Goal: Information Seeking & Learning: Learn about a topic

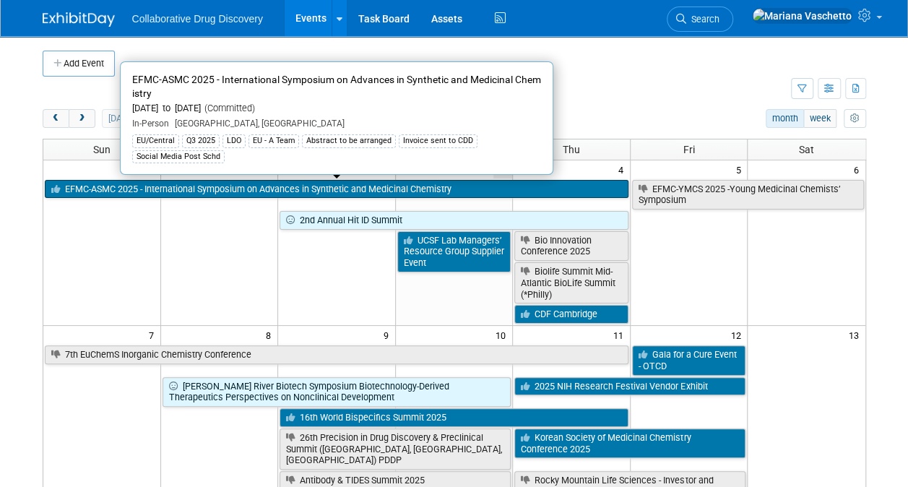
click at [295, 185] on link "EFMC-ASMC 2025 - International Symposium on Advances in Synthetic and Medicinal…" at bounding box center [337, 189] width 584 height 19
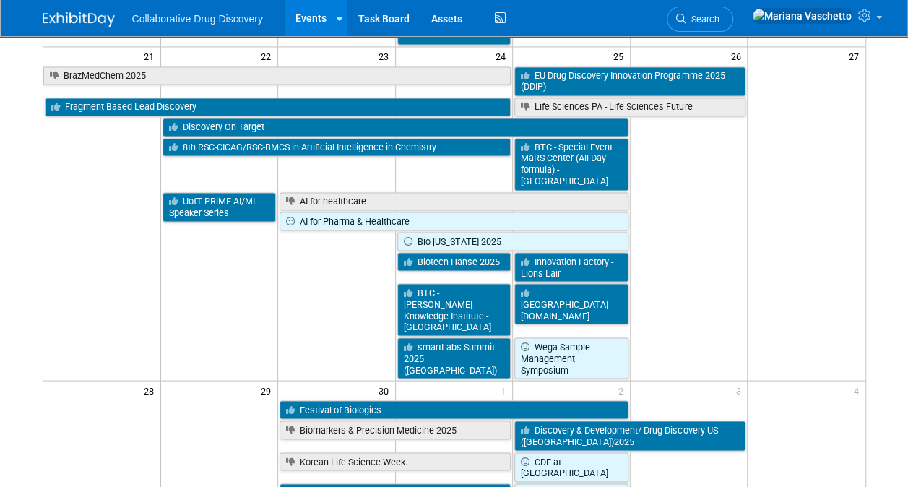
scroll to position [1188, 0]
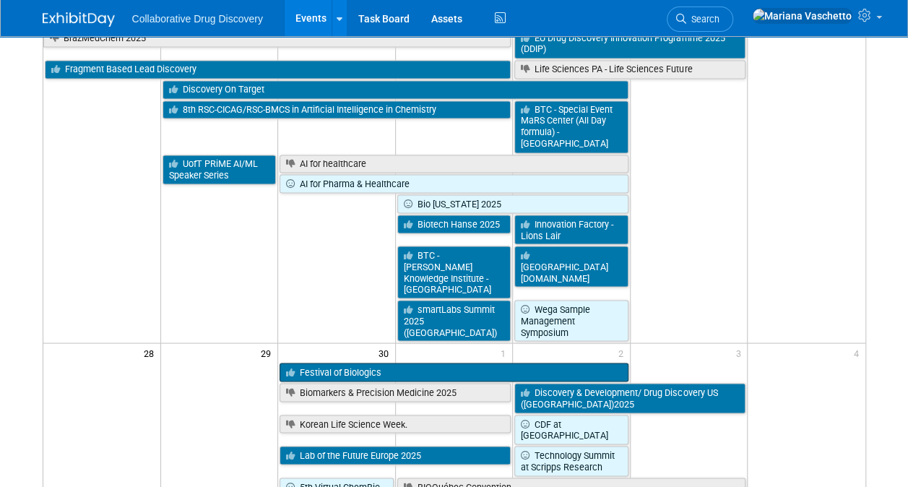
click at [413, 363] on link "Festival of Biologics" at bounding box center [454, 372] width 349 height 19
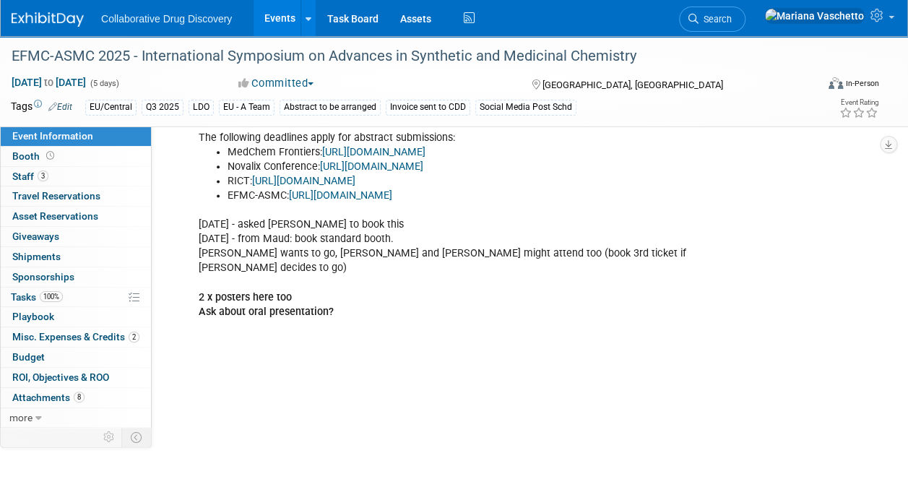
scroll to position [851, 0]
click at [55, 395] on span "Attachments 8" at bounding box center [48, 398] width 72 height 12
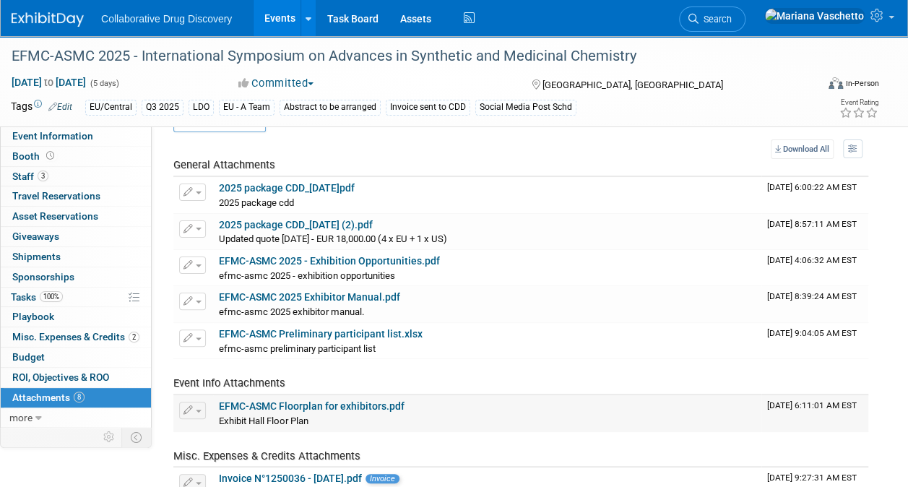
scroll to position [23, 0]
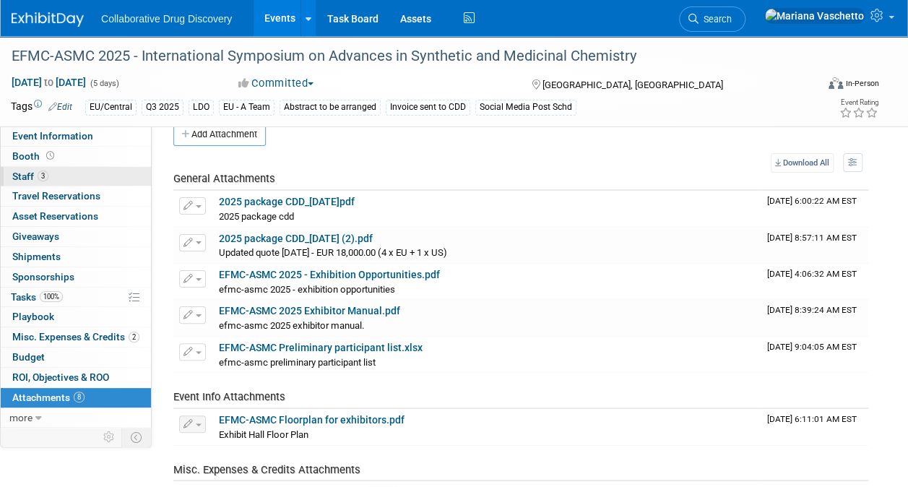
click at [20, 173] on span "Staff 3" at bounding box center [30, 177] width 36 height 12
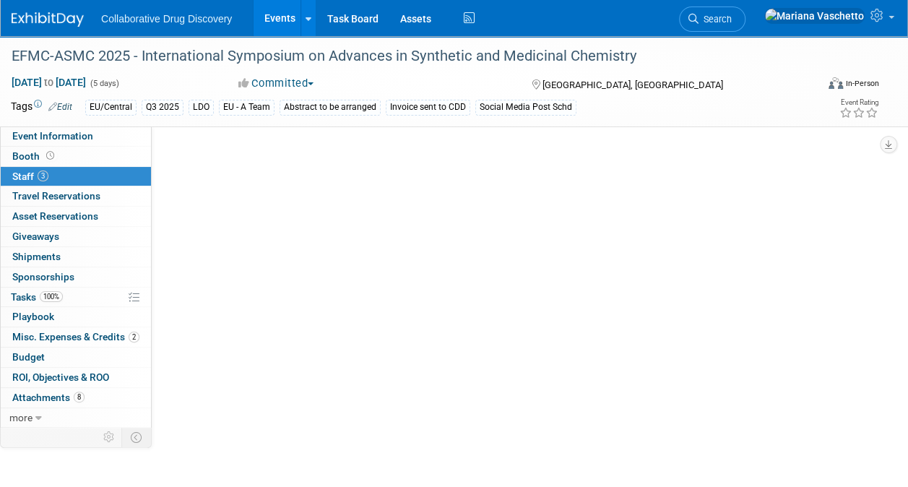
scroll to position [0, 0]
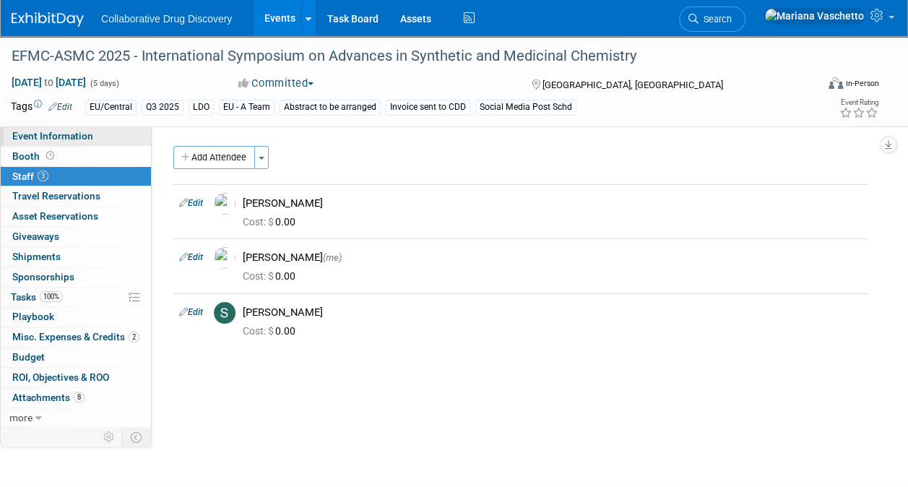
click at [84, 139] on span "Event Information" at bounding box center [52, 136] width 81 height 12
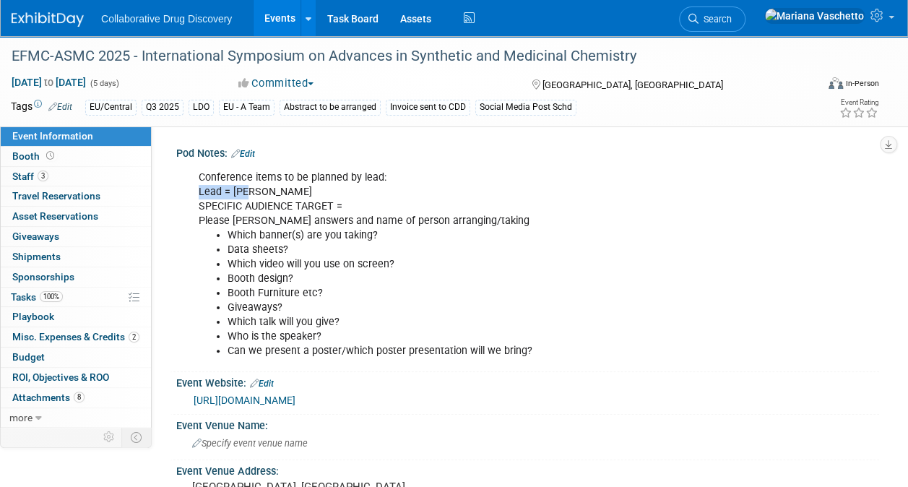
drag, startPoint x: 250, startPoint y: 194, endPoint x: 194, endPoint y: 195, distance: 56.4
click at [194, 195] on div "Conference items to be planned by lead: Lead = Ben SPECIFIC AUDIENCE TARGET = P…" at bounding box center [464, 264] width 551 height 203
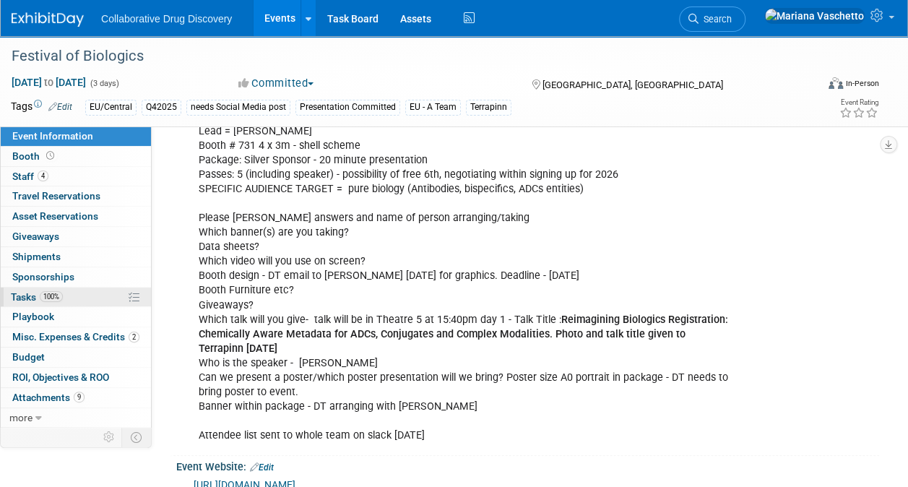
scroll to position [64, 0]
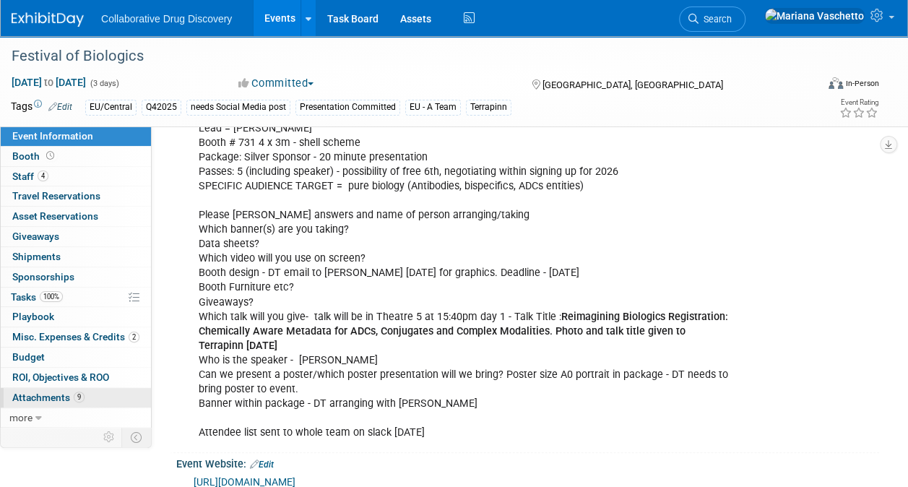
click at [46, 399] on span "Attachments 9" at bounding box center [48, 398] width 72 height 12
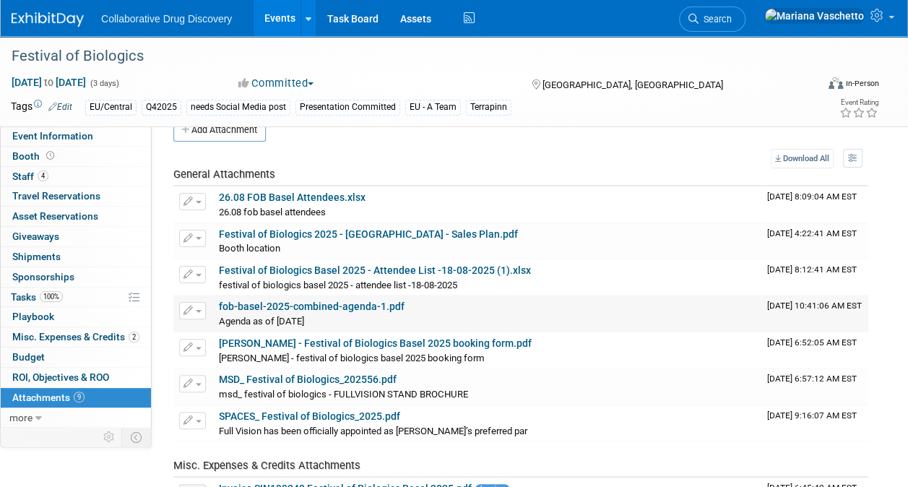
scroll to position [35, 0]
